Goal: Task Accomplishment & Management: Manage account settings

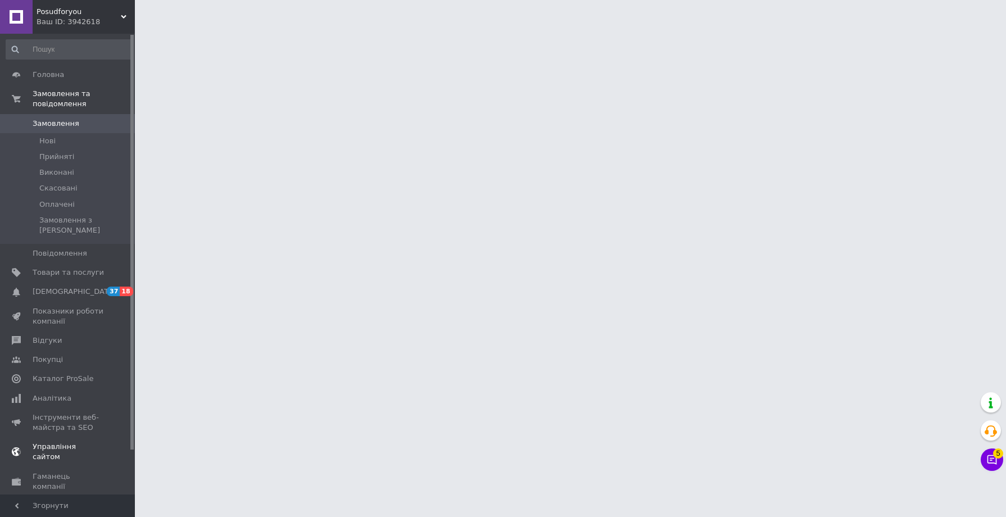
click at [85, 442] on link "Управління сайтом" at bounding box center [69, 451] width 138 height 29
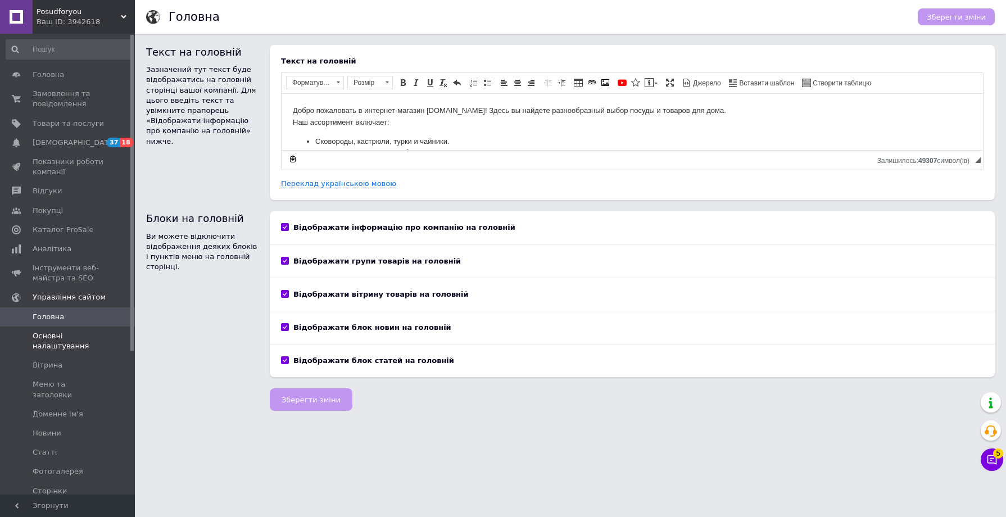
click at [73, 350] on span "Основні налаштування" at bounding box center [68, 341] width 71 height 20
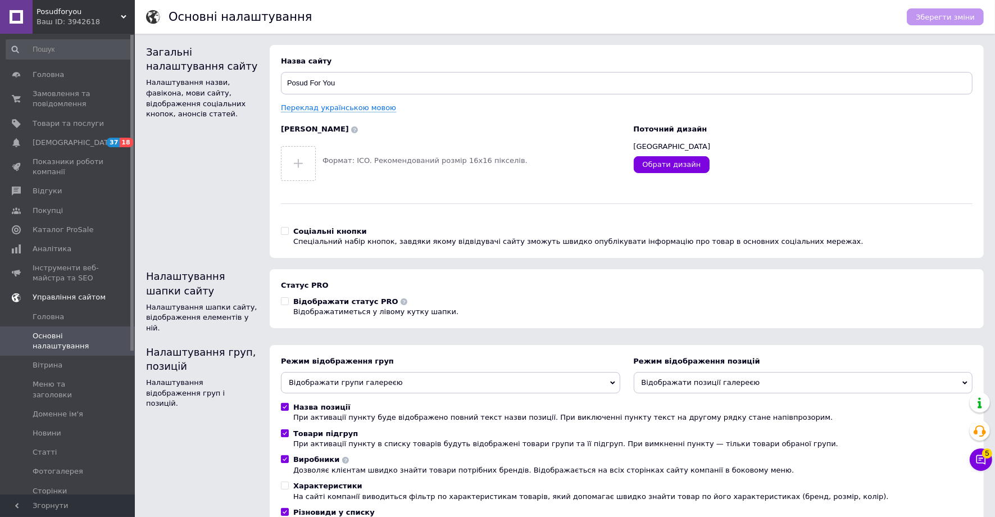
click at [60, 295] on span "Управління сайтом" at bounding box center [69, 297] width 73 height 10
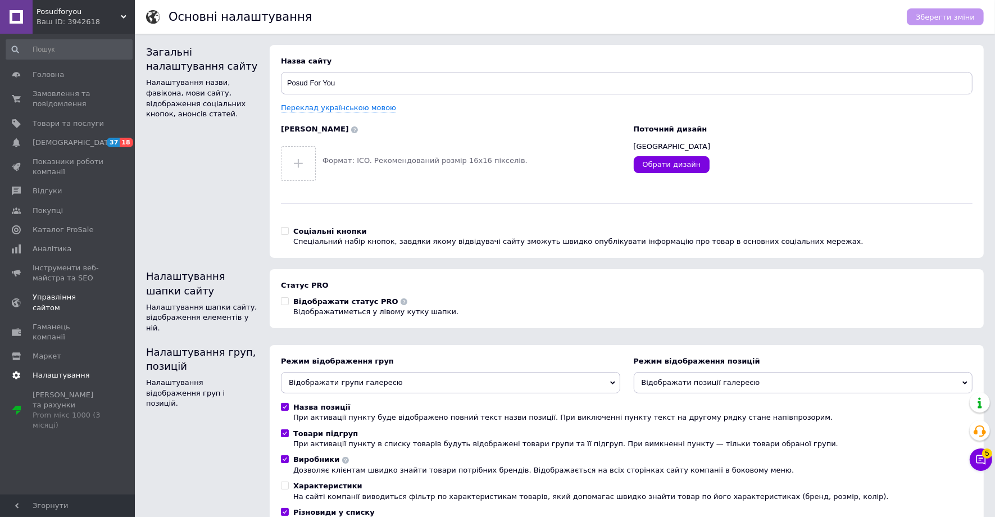
click at [71, 370] on span "Налаштування" at bounding box center [61, 375] width 57 height 10
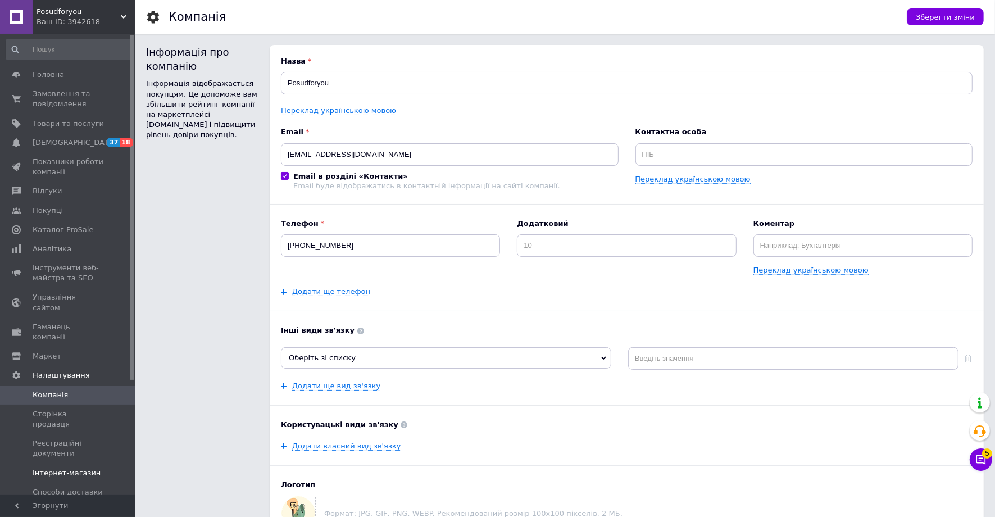
click at [78, 468] on span "Інтернет-магазин" at bounding box center [67, 473] width 68 height 10
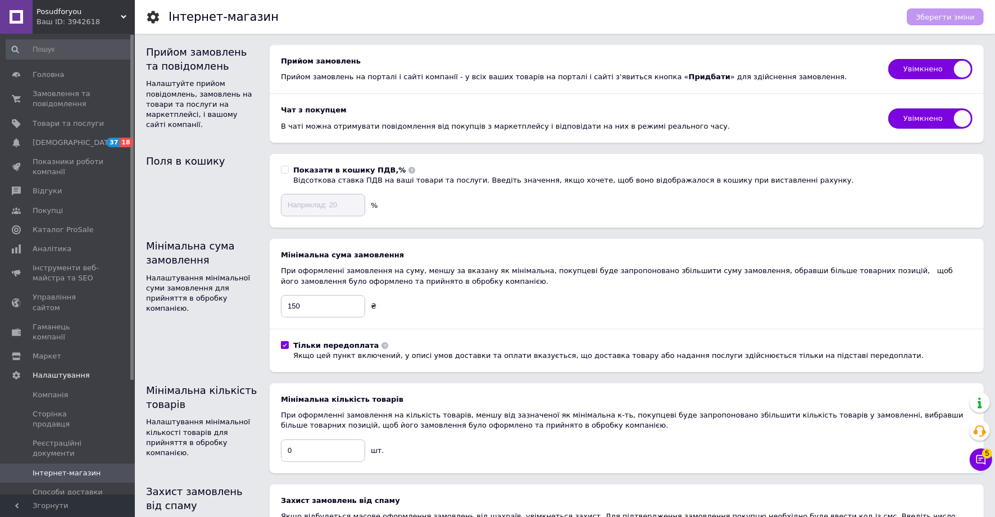
click at [65, 20] on div "Ваш ID: 3942618" at bounding box center [86, 22] width 98 height 10
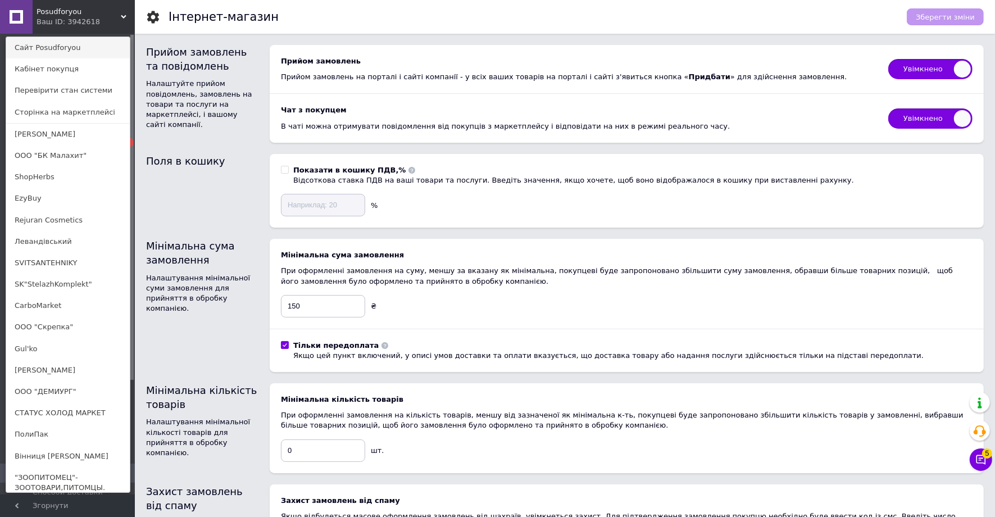
click at [77, 48] on link "Сайт Posudforyou" at bounding box center [68, 47] width 124 height 21
